Goal: Task Accomplishment & Management: Use online tool/utility

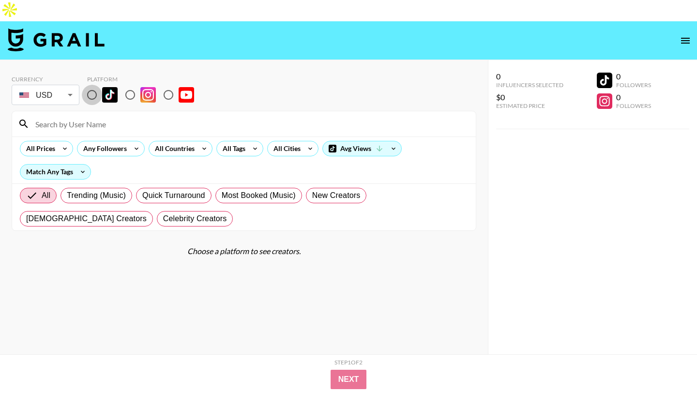
click at [92, 85] on input "radio" at bounding box center [92, 95] width 20 height 20
radio input "true"
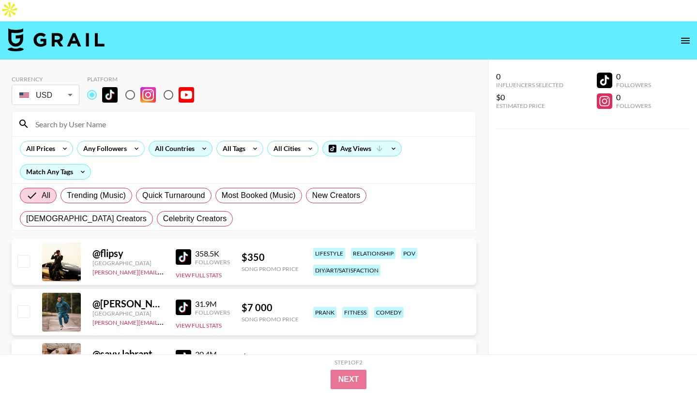
click at [168, 141] on div "All Countries" at bounding box center [172, 148] width 47 height 15
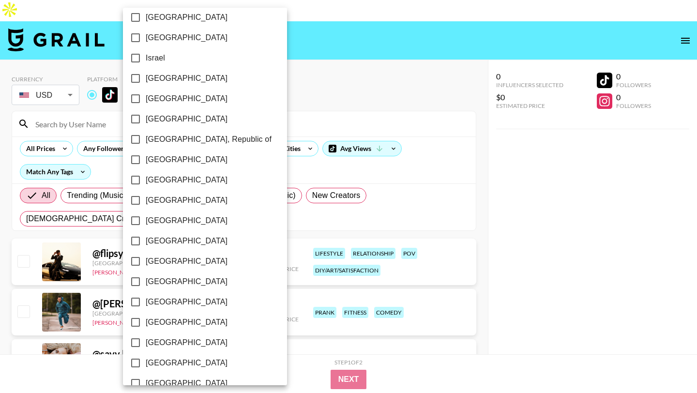
scroll to position [736, 0]
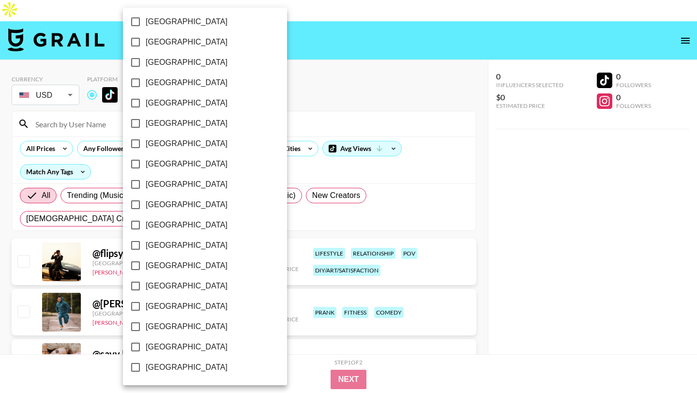
click at [186, 342] on span "[GEOGRAPHIC_DATA]" at bounding box center [187, 347] width 82 height 12
click at [146, 342] on input "[GEOGRAPHIC_DATA]" at bounding box center [135, 347] width 20 height 20
checkbox input "true"
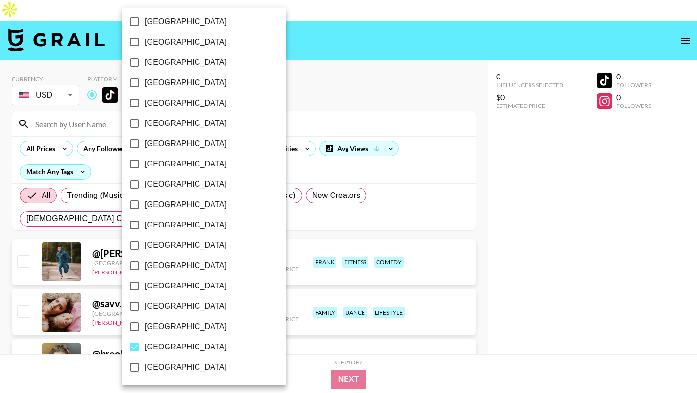
click at [273, 77] on div at bounding box center [348, 196] width 697 height 393
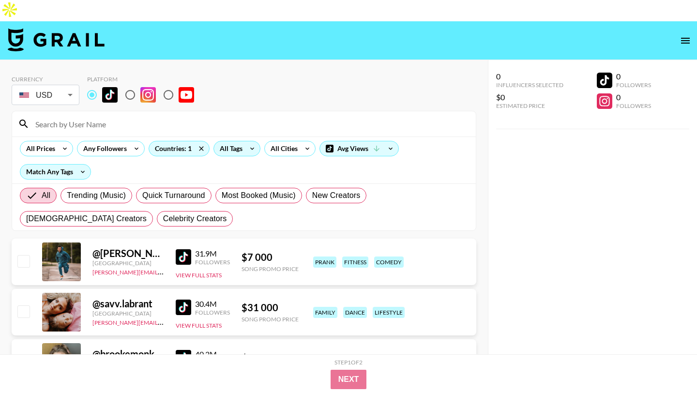
click at [243, 141] on div "All Tags" at bounding box center [236, 148] width 47 height 15
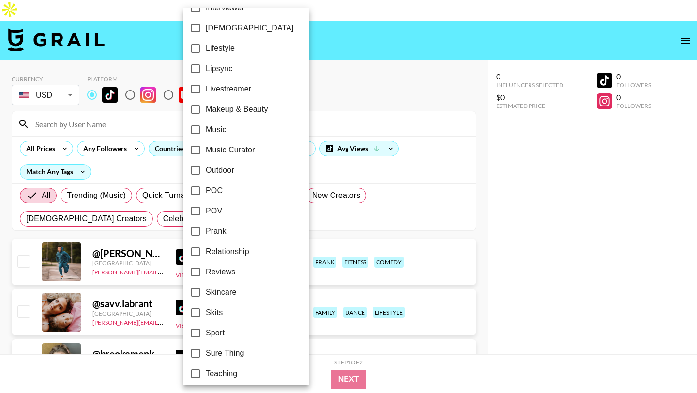
scroll to position [467, 0]
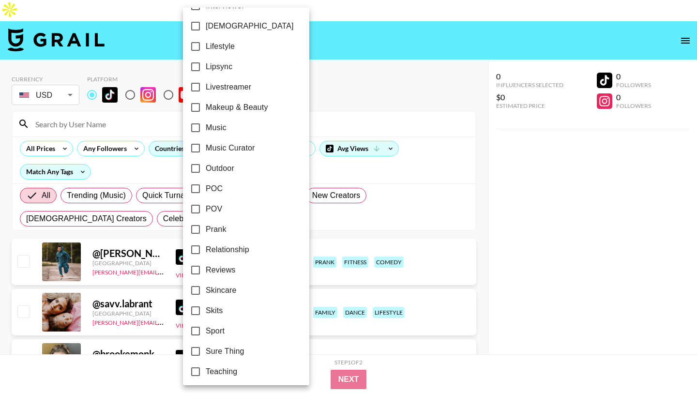
click at [238, 249] on span "Relationship" at bounding box center [228, 250] width 44 height 12
click at [206, 249] on input "Relationship" at bounding box center [195, 250] width 20 height 20
checkbox input "true"
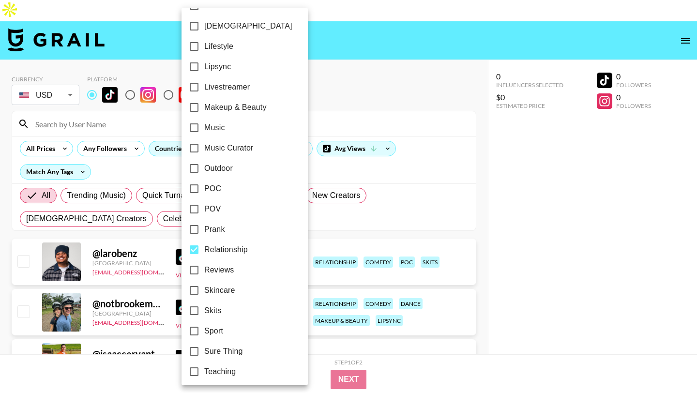
click at [321, 56] on div at bounding box center [348, 196] width 697 height 393
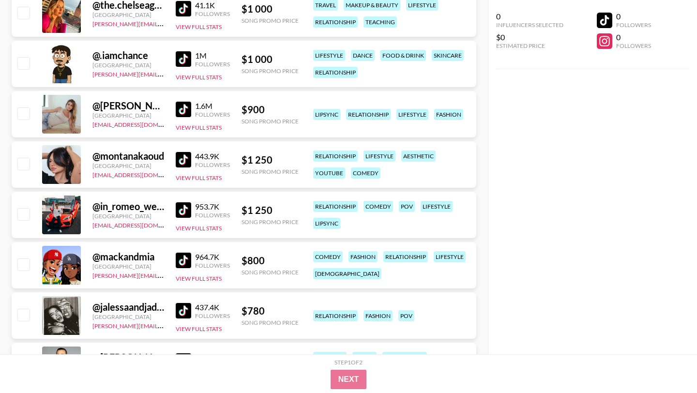
scroll to position [5395, 0]
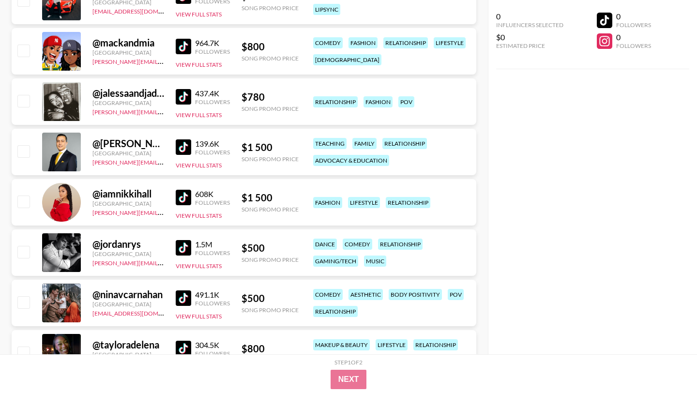
click at [183, 39] on img at bounding box center [183, 46] width 15 height 15
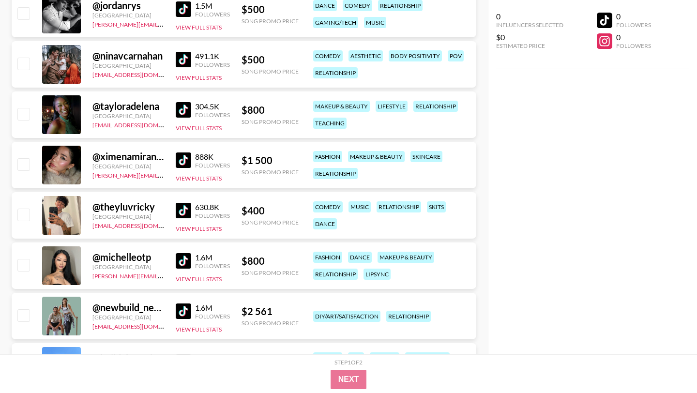
scroll to position [5636, 0]
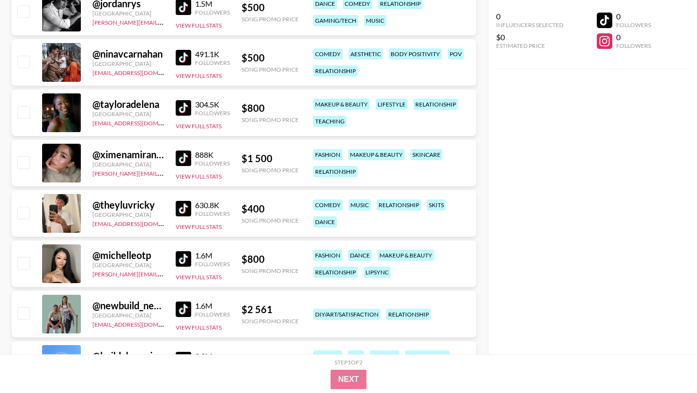
click at [182, 100] on img at bounding box center [183, 107] width 15 height 15
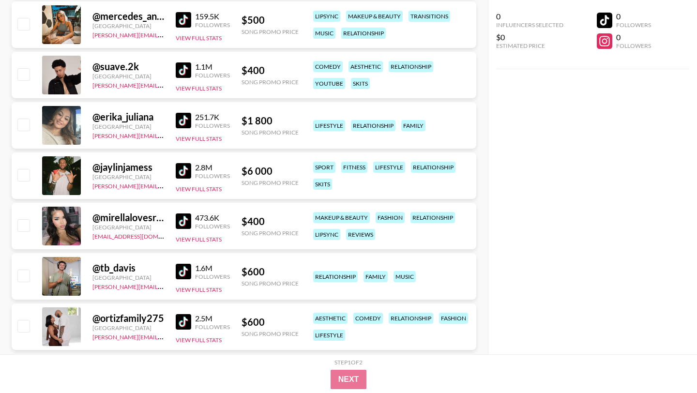
scroll to position [6795, 0]
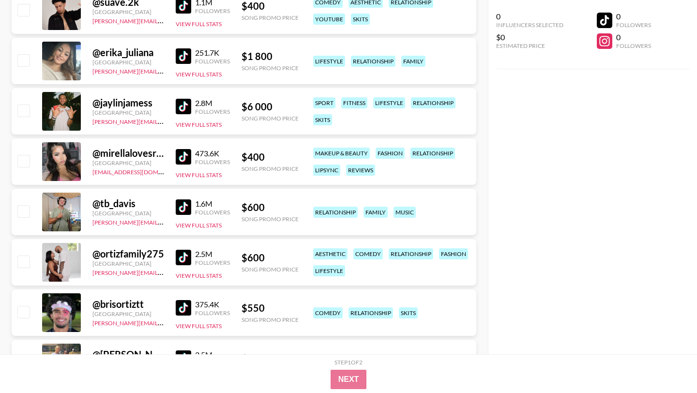
click at [182, 149] on img at bounding box center [183, 156] width 15 height 15
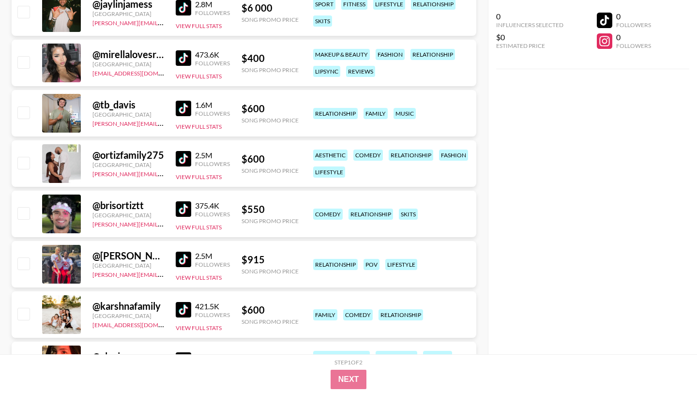
scroll to position [6895, 0]
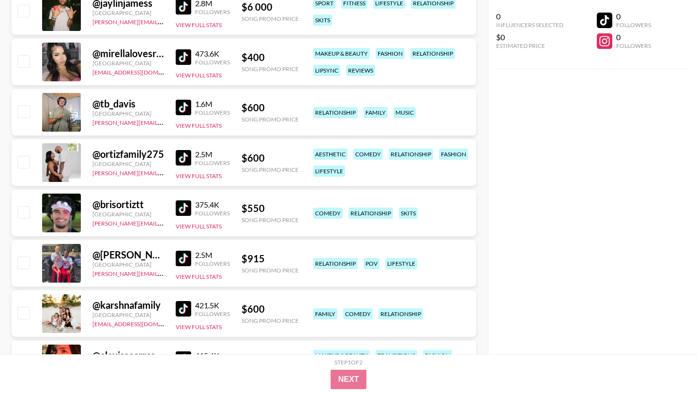
click at [184, 150] on img at bounding box center [183, 157] width 15 height 15
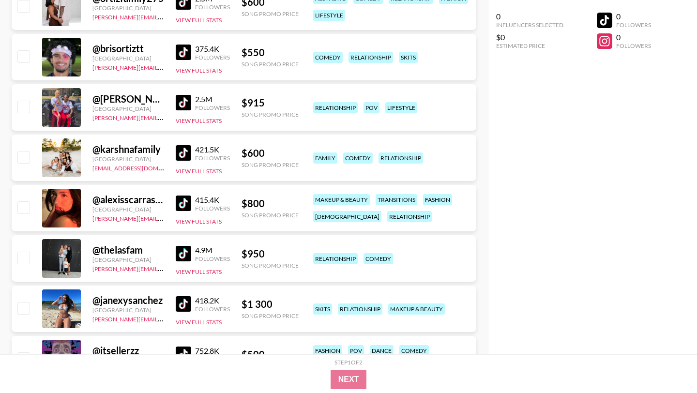
scroll to position [7051, 0]
click at [190, 195] on img at bounding box center [183, 202] width 15 height 15
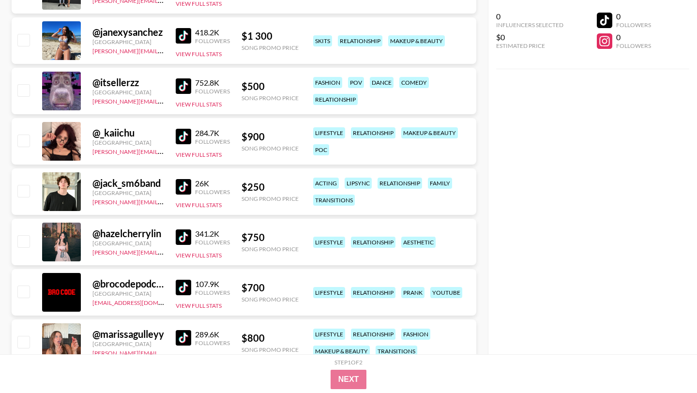
click at [180, 229] on img at bounding box center [183, 236] width 15 height 15
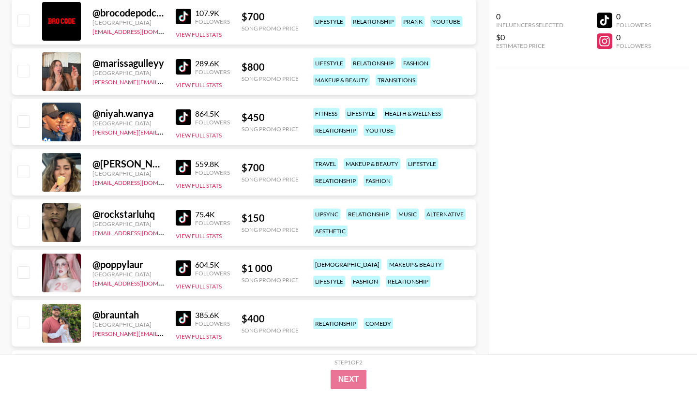
scroll to position [7591, 0]
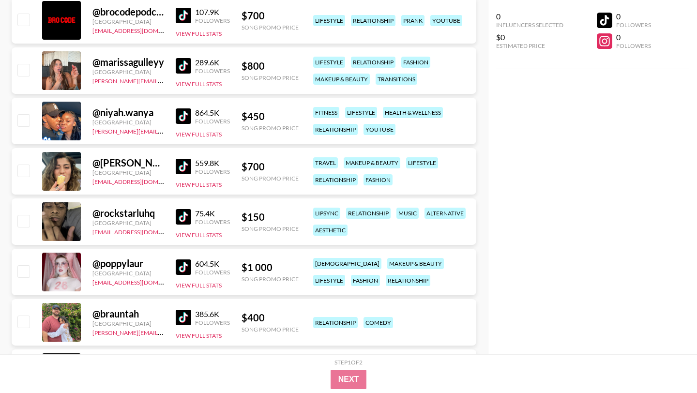
click at [179, 108] on img at bounding box center [183, 115] width 15 height 15
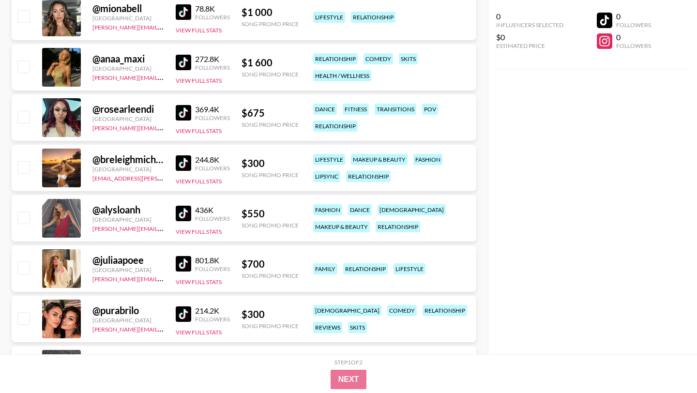
scroll to position [8204, 0]
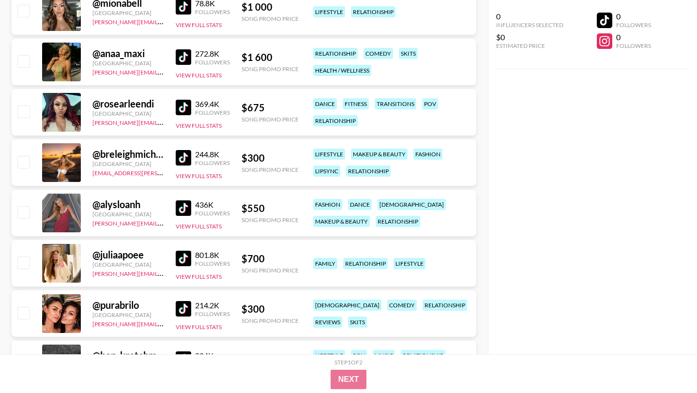
click at [186, 150] on img at bounding box center [183, 157] width 15 height 15
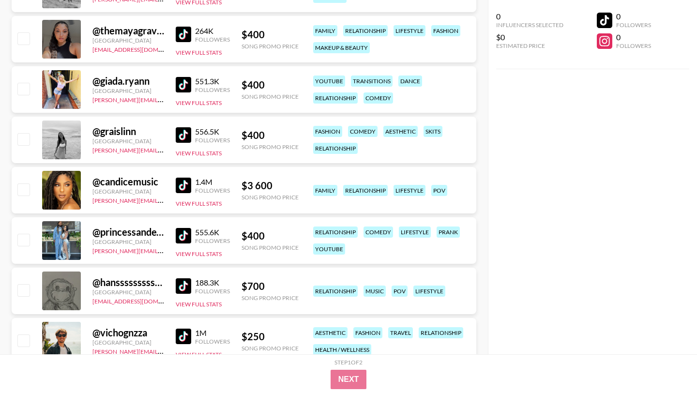
scroll to position [8622, 0]
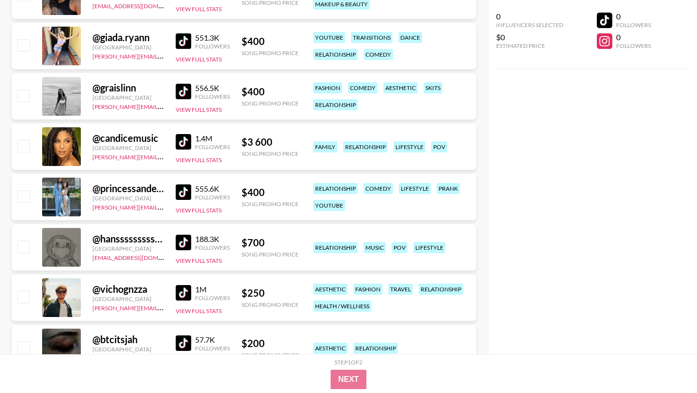
click at [180, 184] on img at bounding box center [183, 191] width 15 height 15
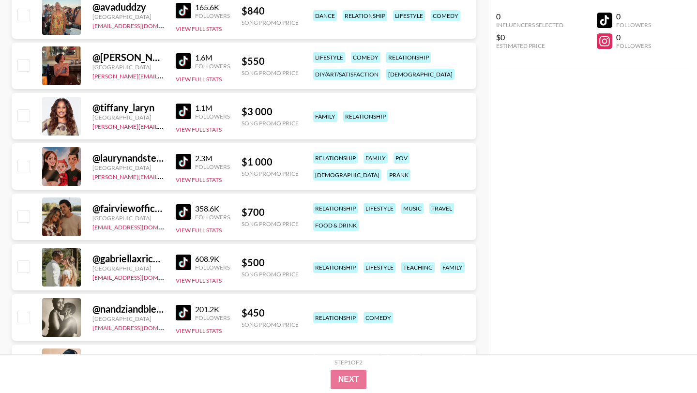
scroll to position [9159, 0]
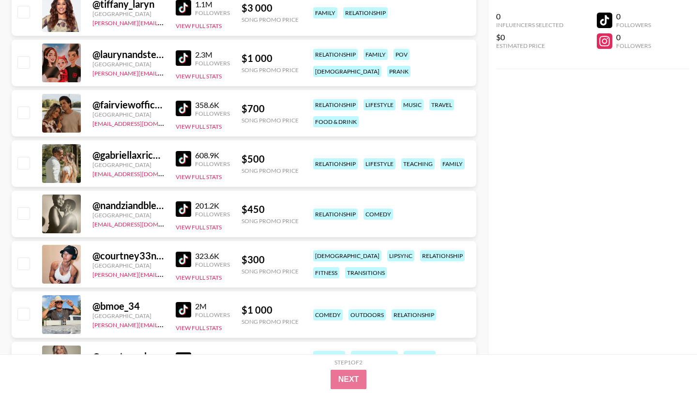
click at [189, 201] on img at bounding box center [183, 208] width 15 height 15
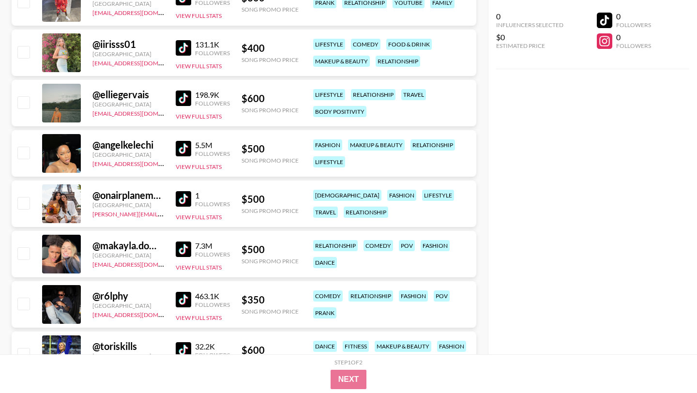
scroll to position [10027, 0]
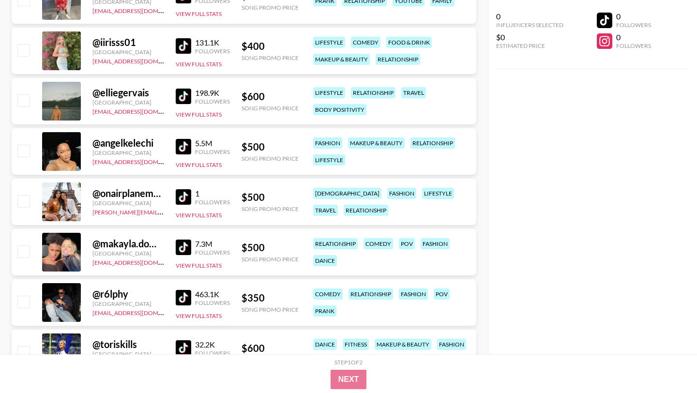
click at [182, 240] on img at bounding box center [183, 247] width 15 height 15
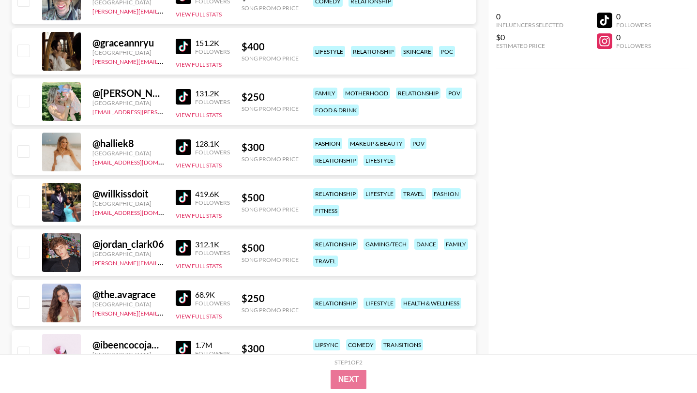
scroll to position [12133, 0]
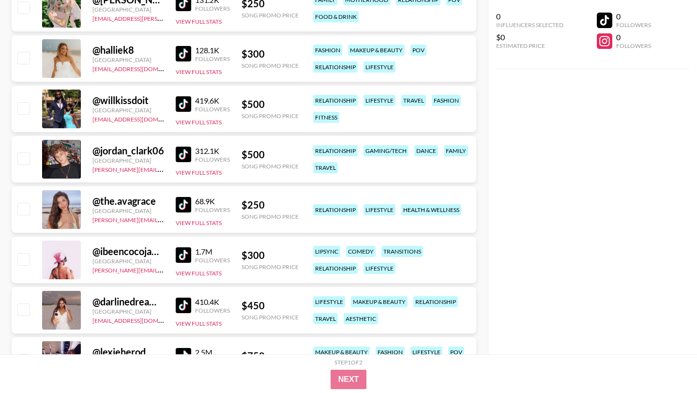
click at [185, 96] on img at bounding box center [183, 103] width 15 height 15
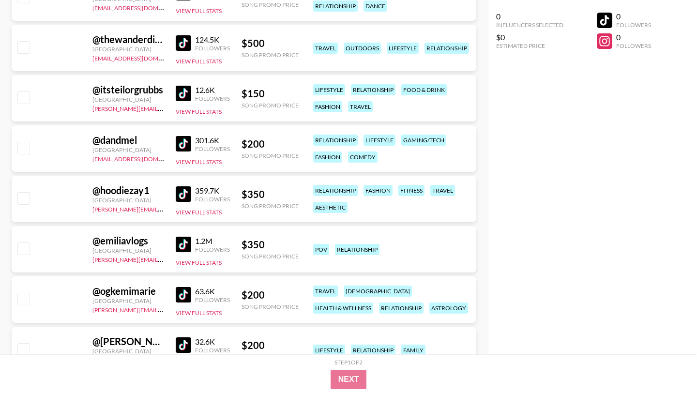
scroll to position [14922, 0]
